Goal: Task Accomplishment & Management: Manage account settings

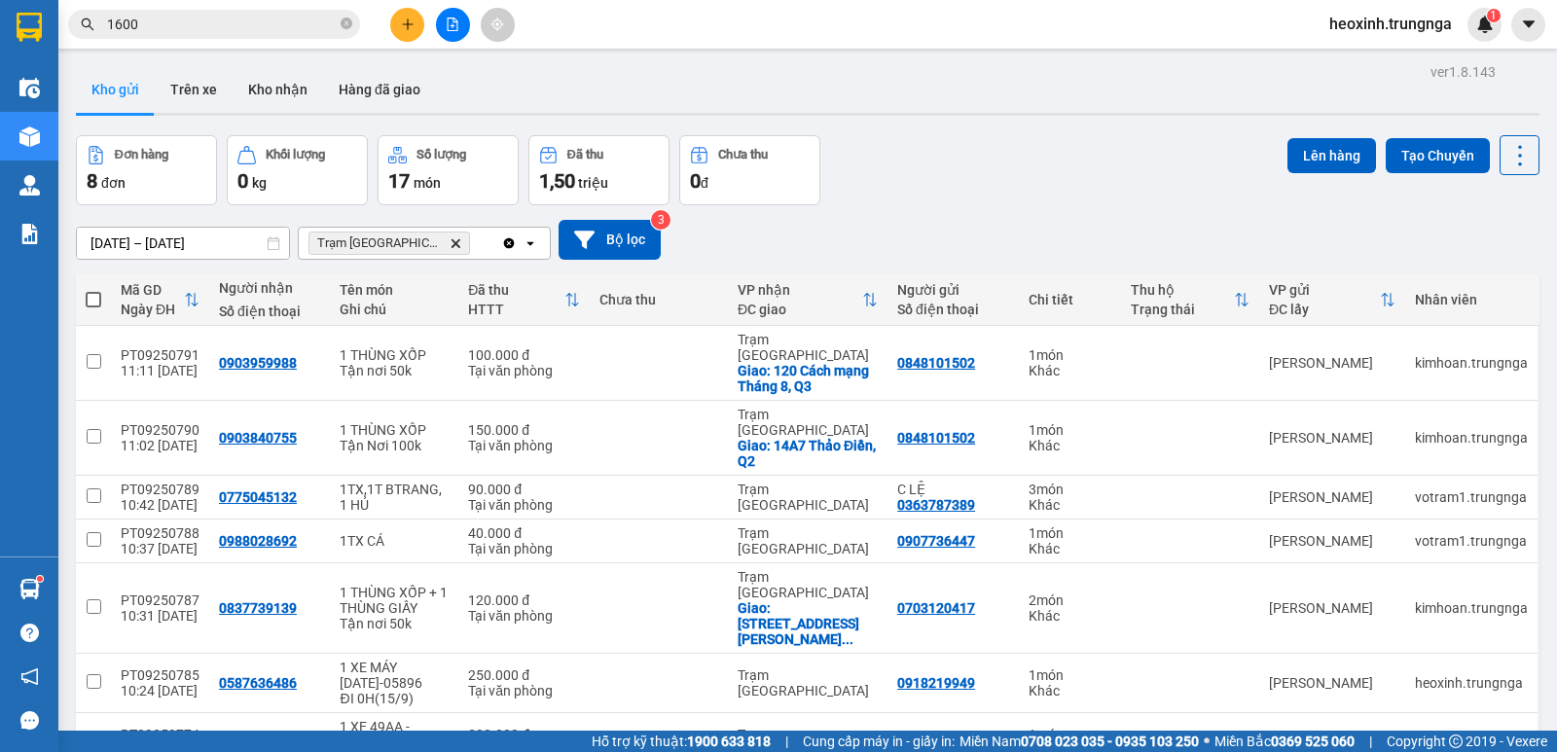
scroll to position [165, 0]
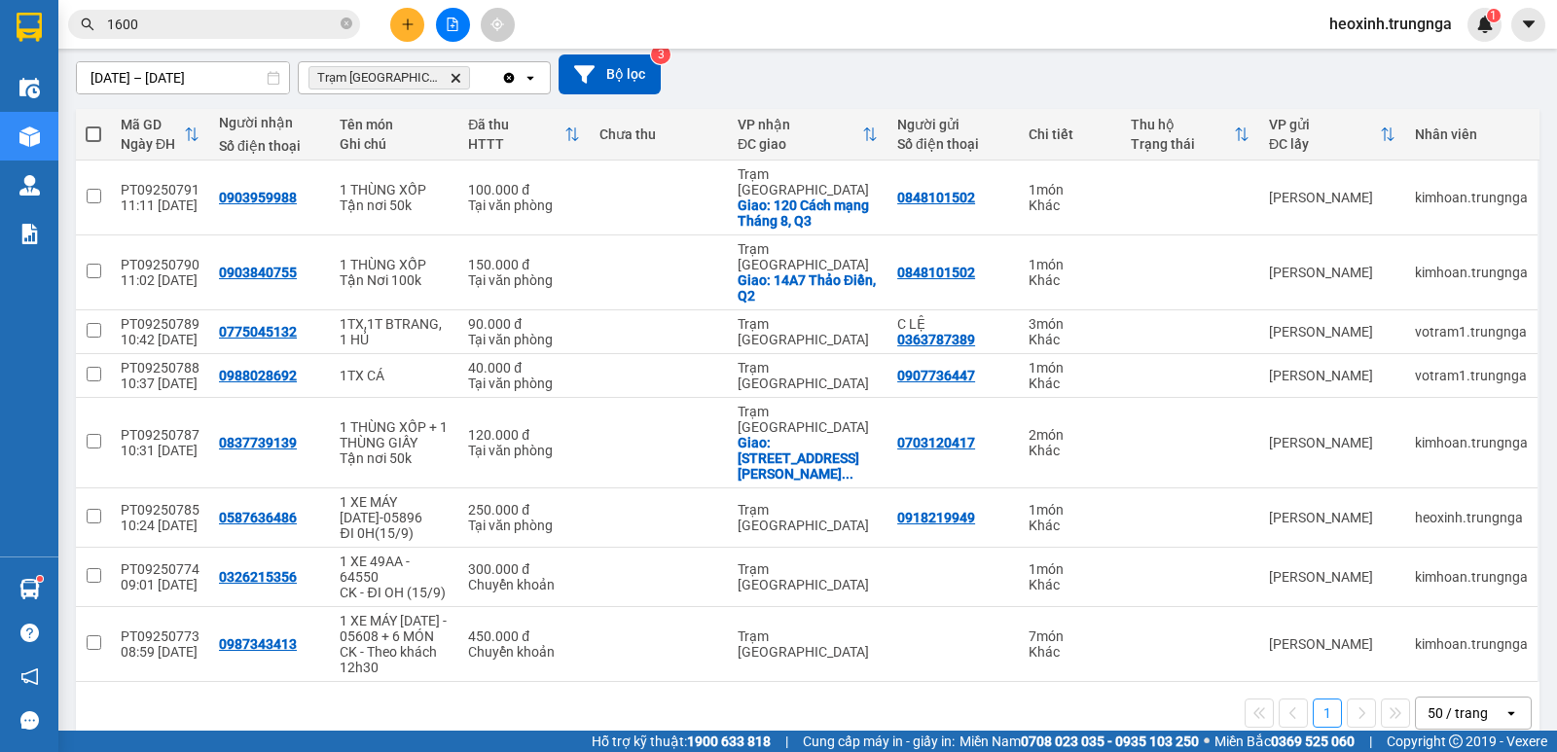
click at [1391, 26] on span "heoxinh.trungnga" at bounding box center [1390, 24] width 154 height 24
click at [1393, 60] on span "Đăng xuất" at bounding box center [1399, 60] width 114 height 21
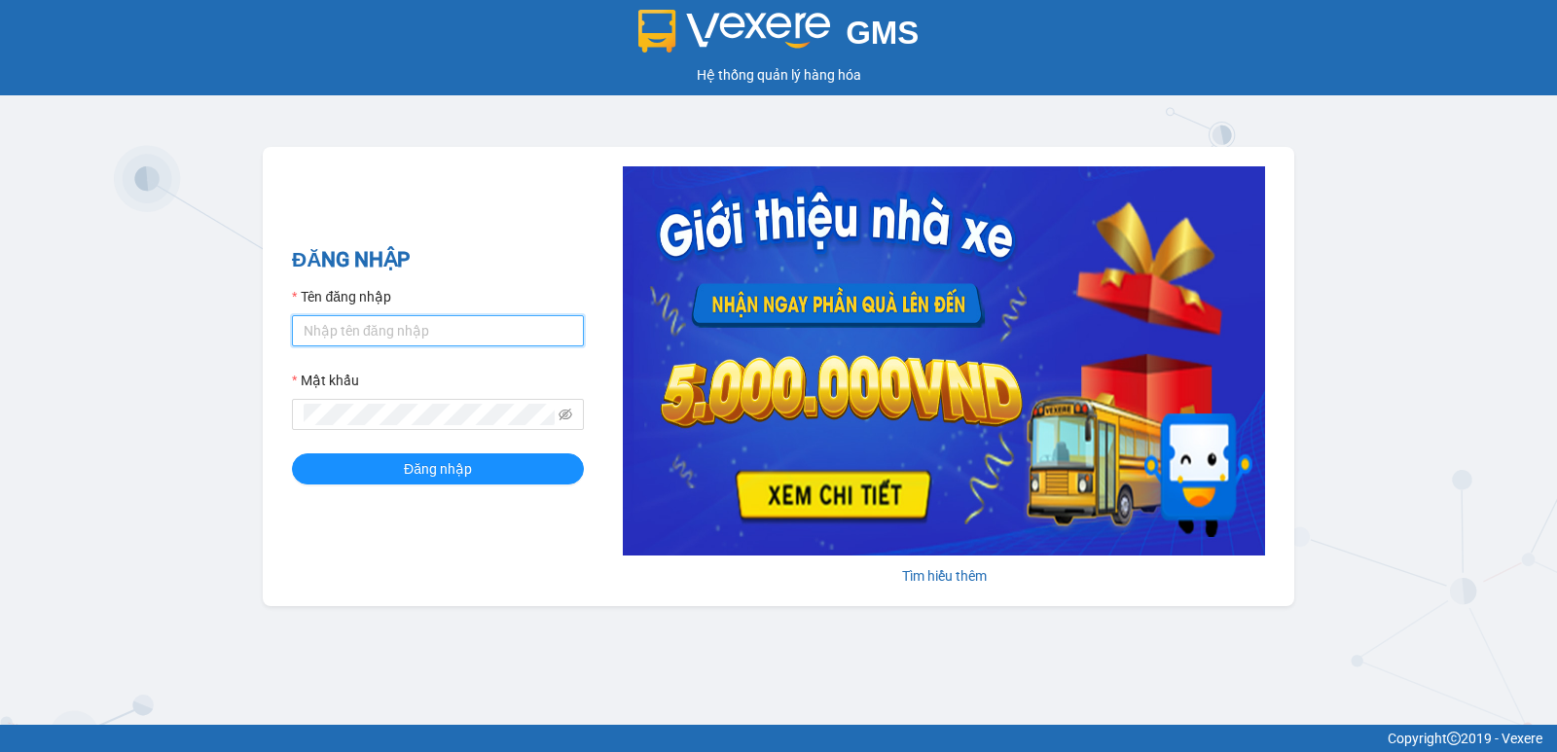
click at [566, 326] on input "Tên đăng nhập" at bounding box center [438, 330] width 292 height 31
type input "quynhquynh.trungnga"
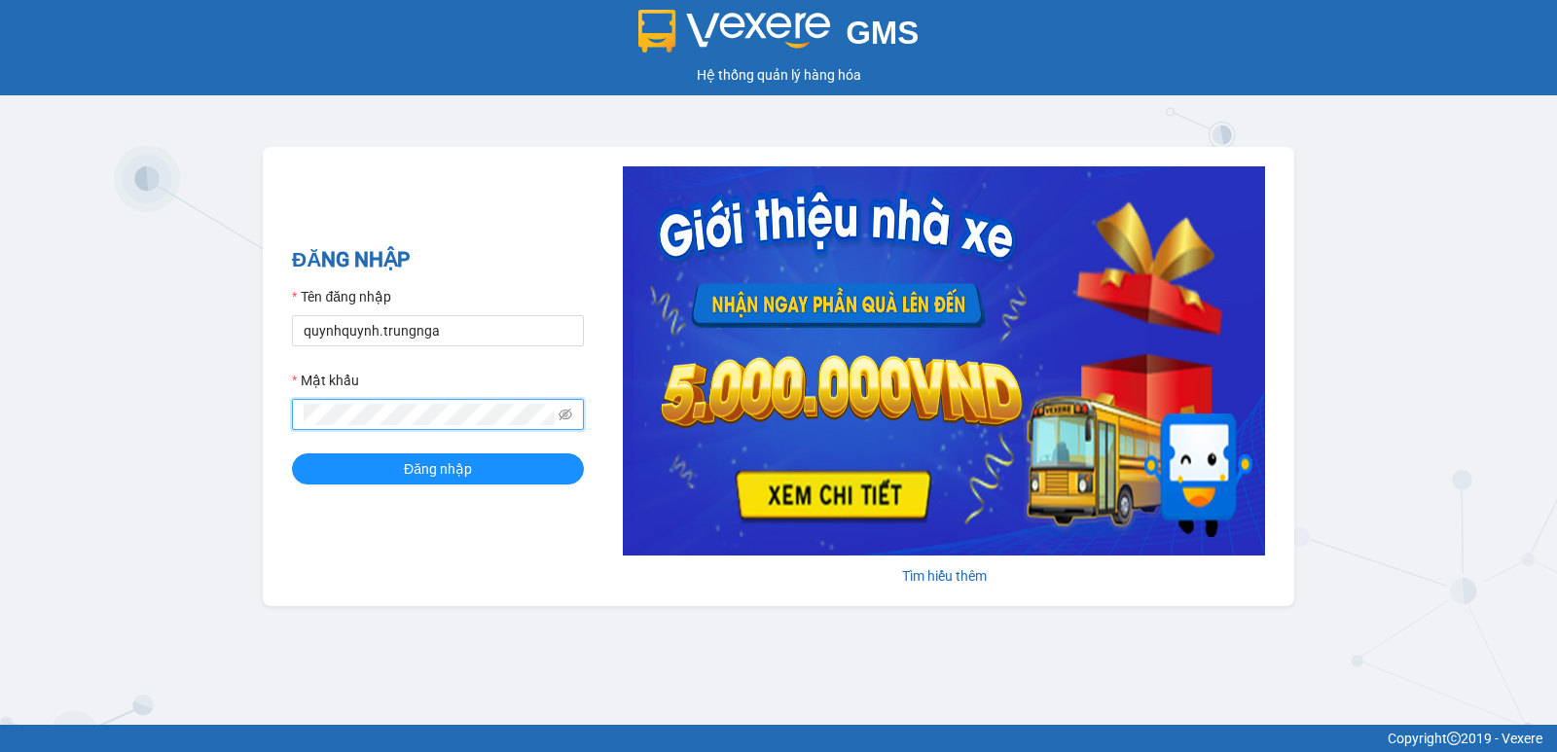
click at [292, 453] on button "Đăng nhập" at bounding box center [438, 468] width 292 height 31
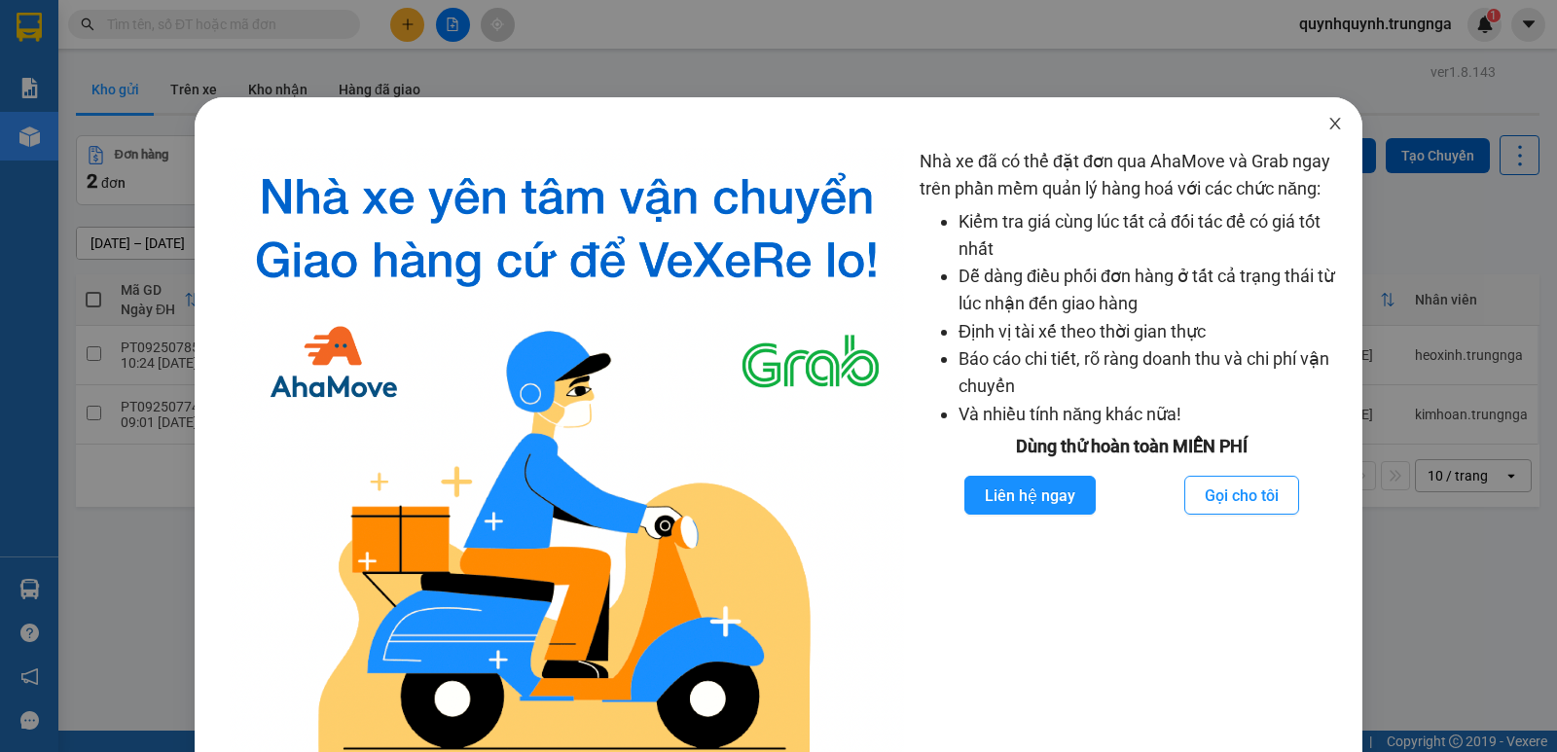
click at [1333, 127] on span "Close" at bounding box center [1334, 124] width 54 height 54
